Goal: Task Accomplishment & Management: Manage account settings

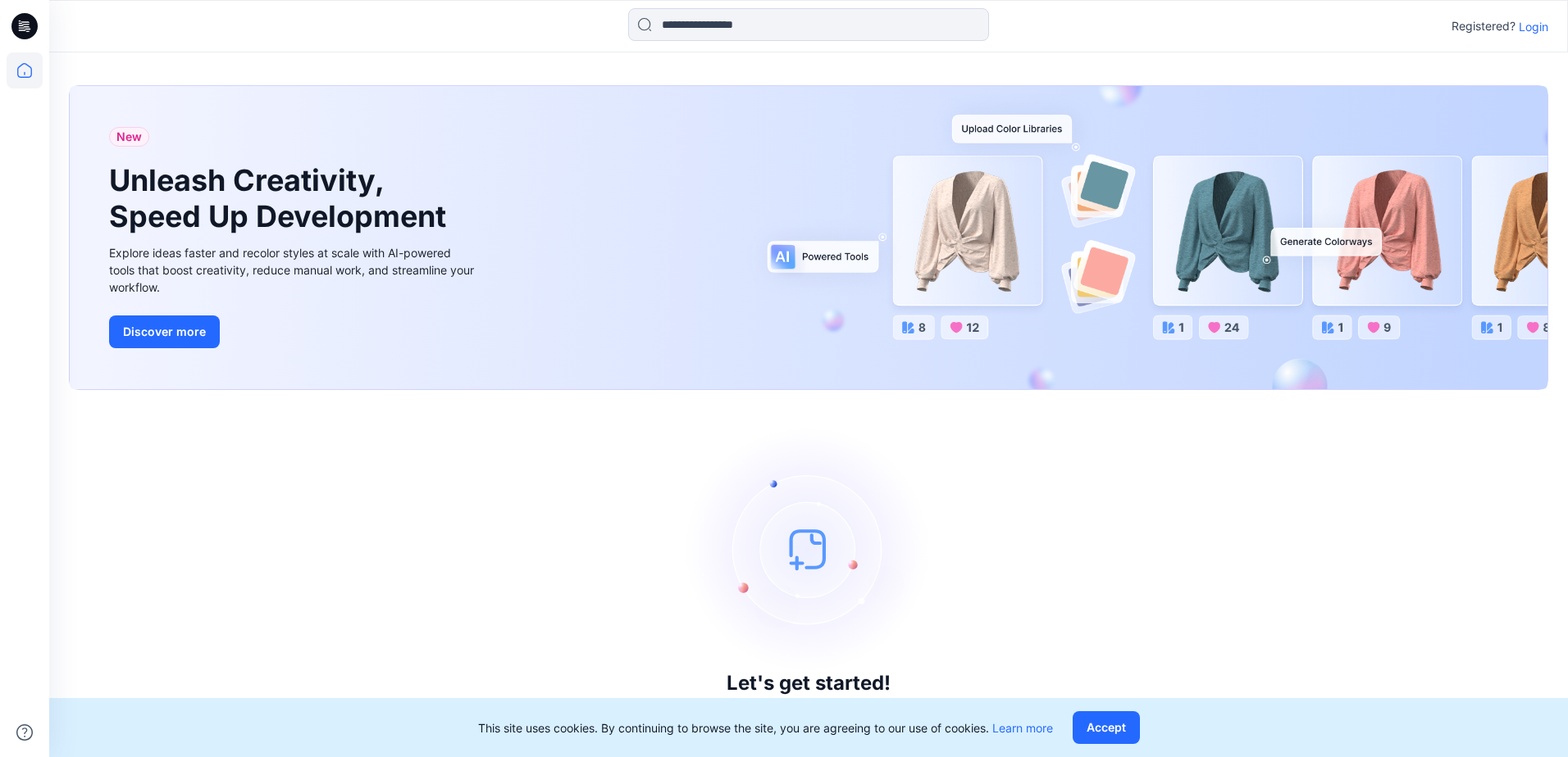
click at [1540, 29] on p "Login" at bounding box center [1533, 26] width 30 height 17
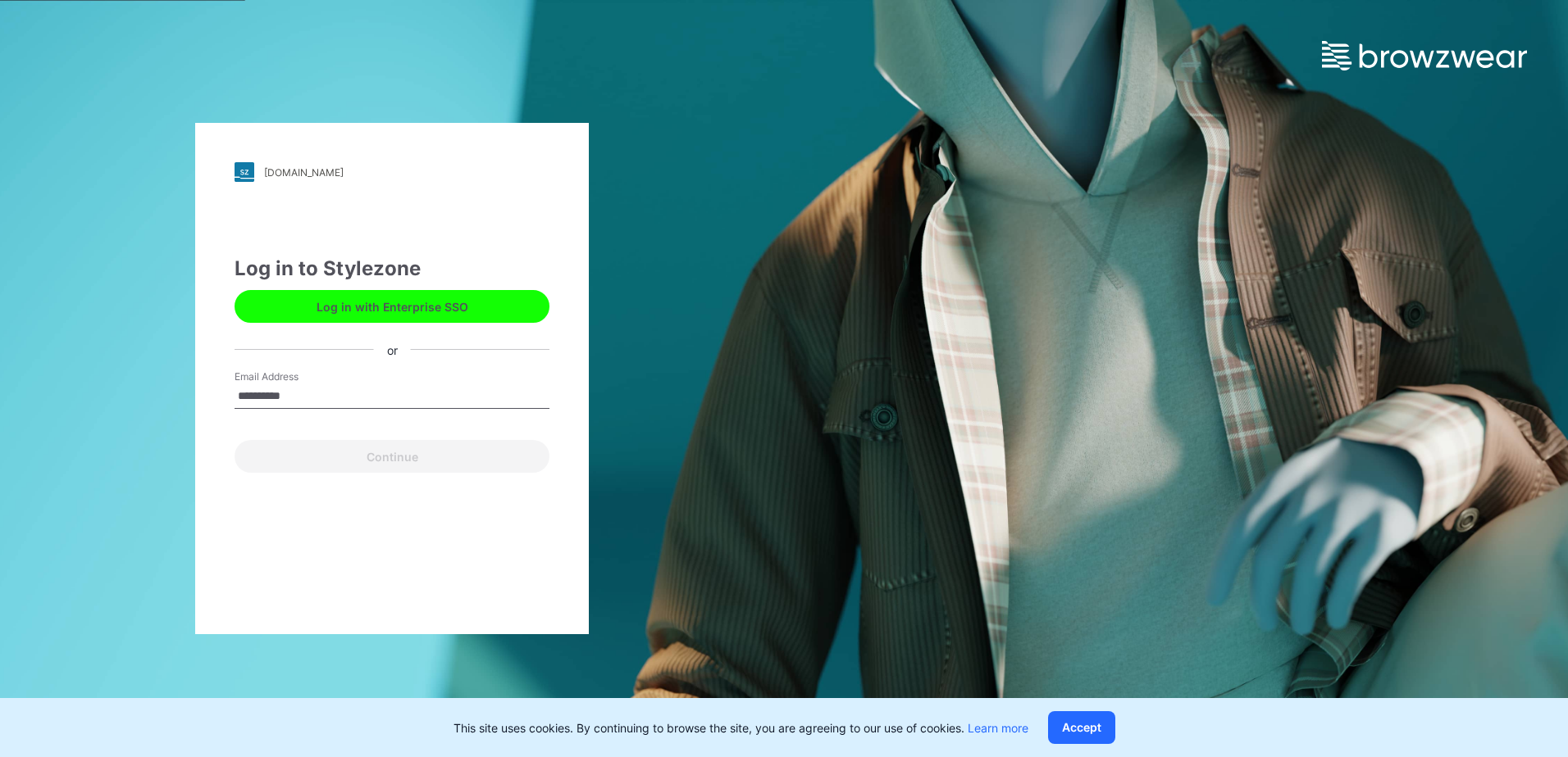
type input "**********"
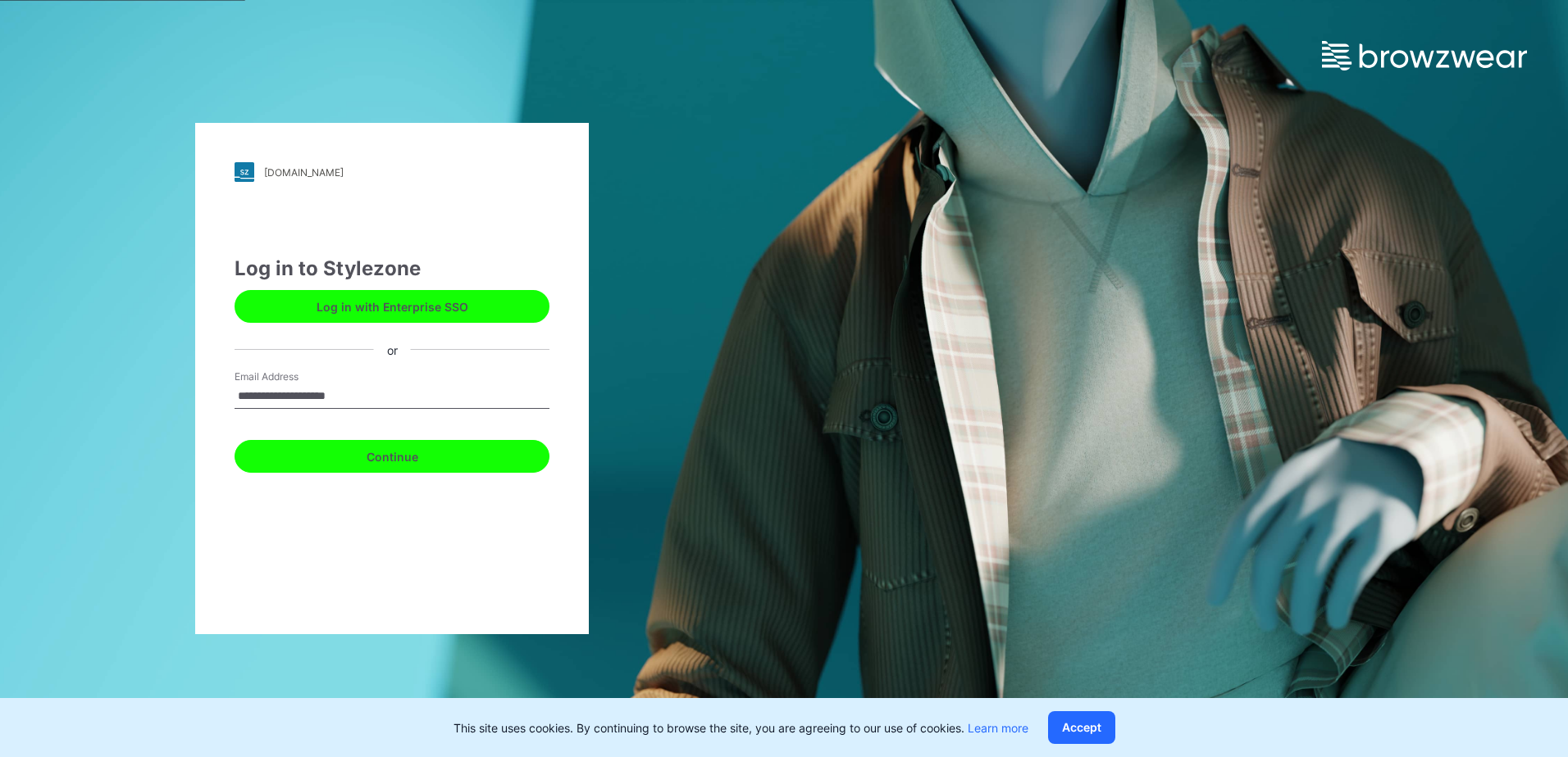
click at [503, 466] on button "Continue" at bounding box center [392, 457] width 315 height 32
